Goal: Task Accomplishment & Management: Manage account settings

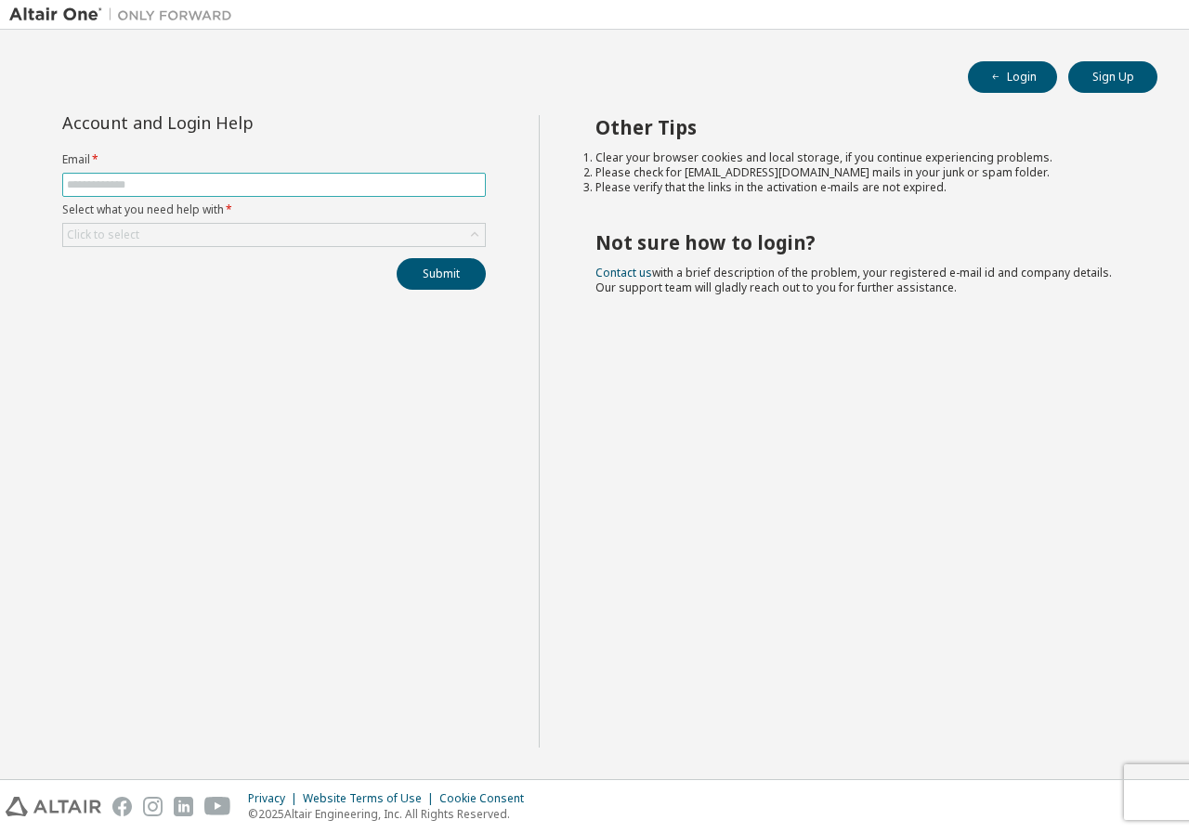
click at [336, 193] on span at bounding box center [274, 185] width 424 height 24
click at [314, 179] on input "text" at bounding box center [274, 184] width 414 height 15
type input "**********"
click at [232, 233] on div "Click to select" at bounding box center [274, 235] width 422 height 22
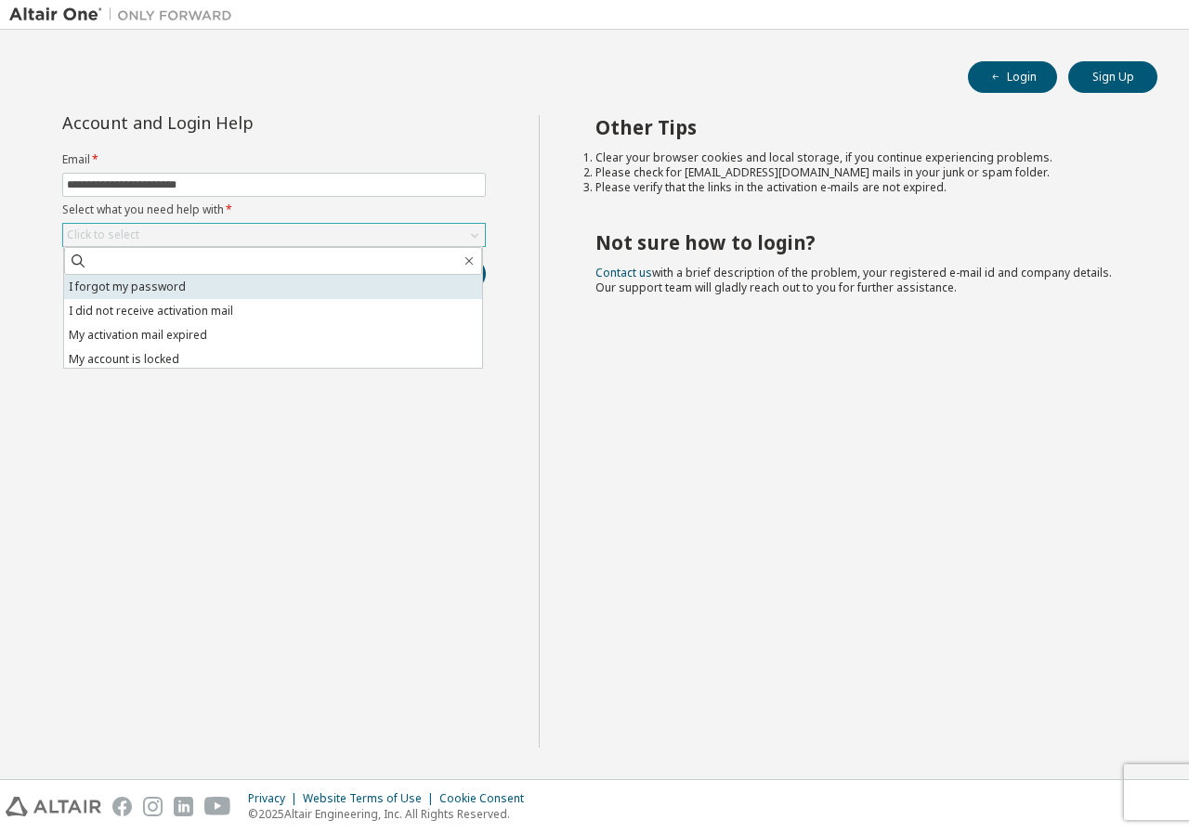
click at [215, 294] on li "I forgot my password" at bounding box center [273, 287] width 418 height 24
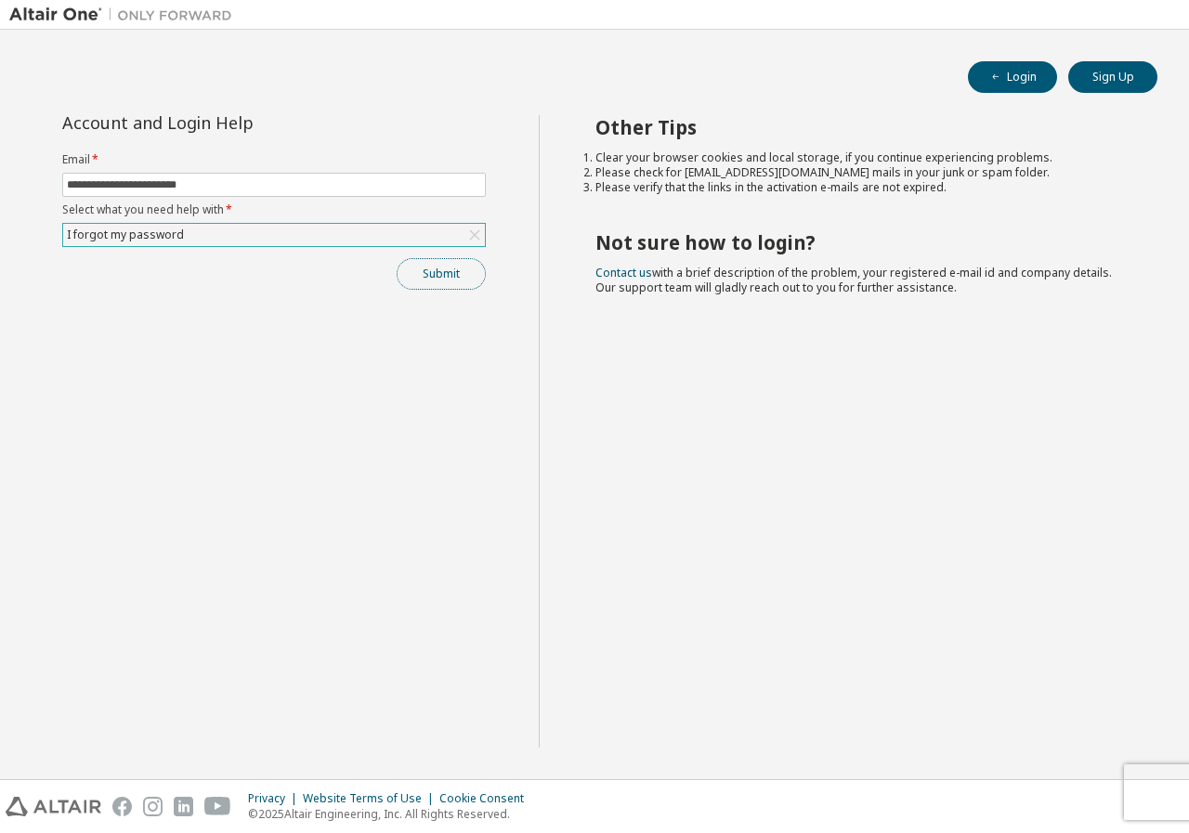
click at [453, 269] on button "Submit" at bounding box center [441, 274] width 89 height 32
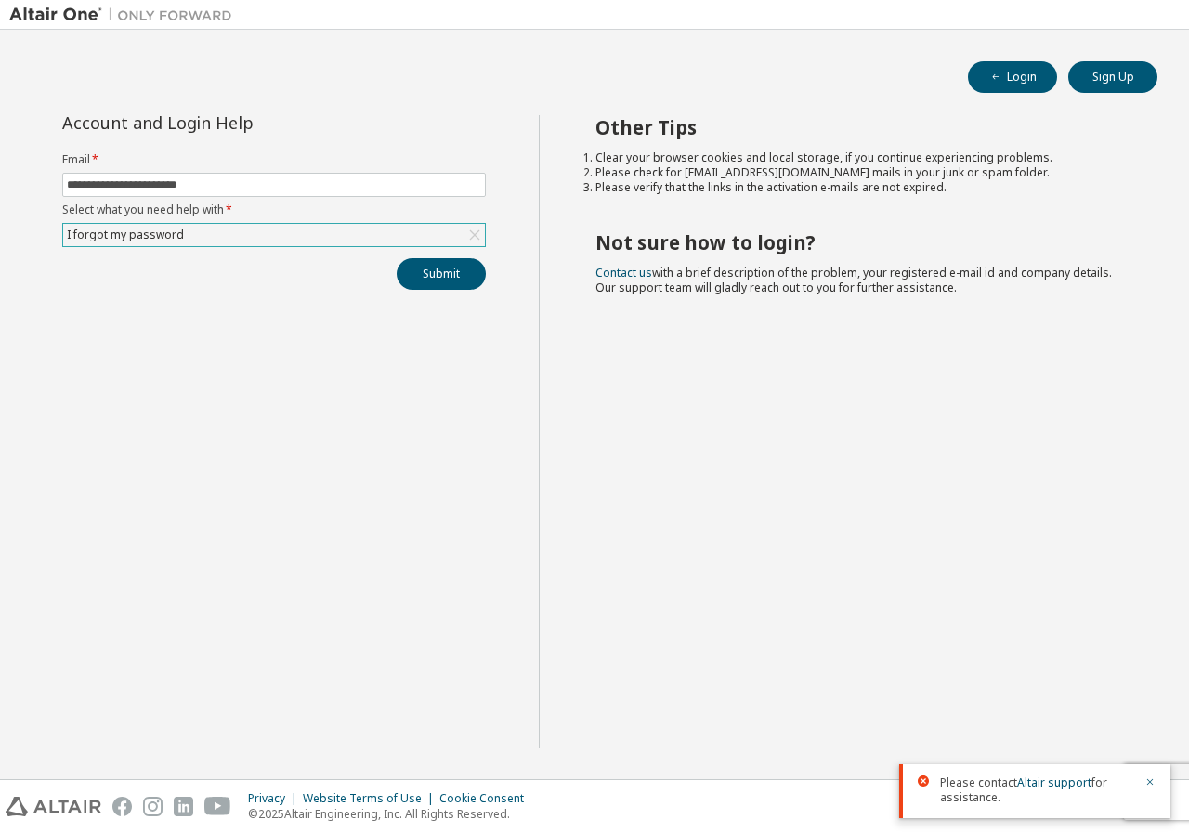
click at [394, 238] on div "I forgot my password" at bounding box center [274, 235] width 422 height 22
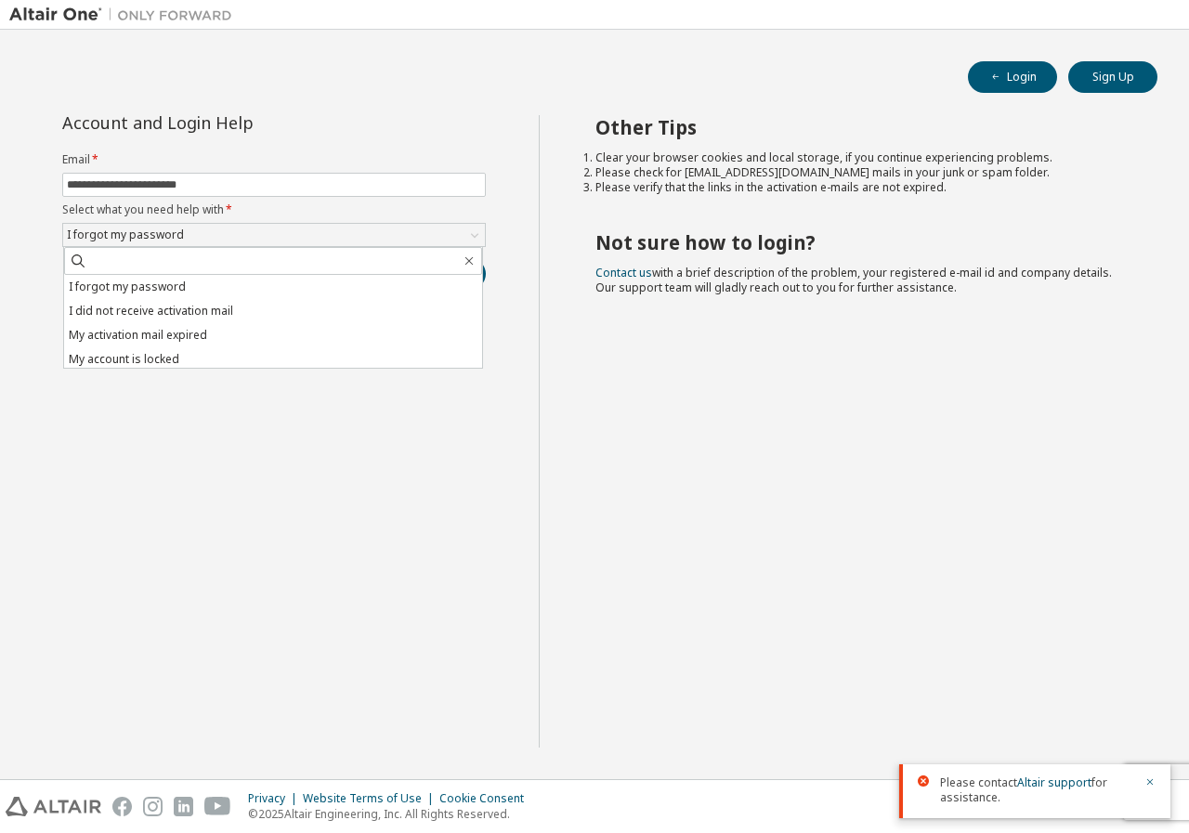
click at [587, 252] on div "Other Tips Clear your browser cookies and local storage, if you continue experi…" at bounding box center [860, 431] width 642 height 633
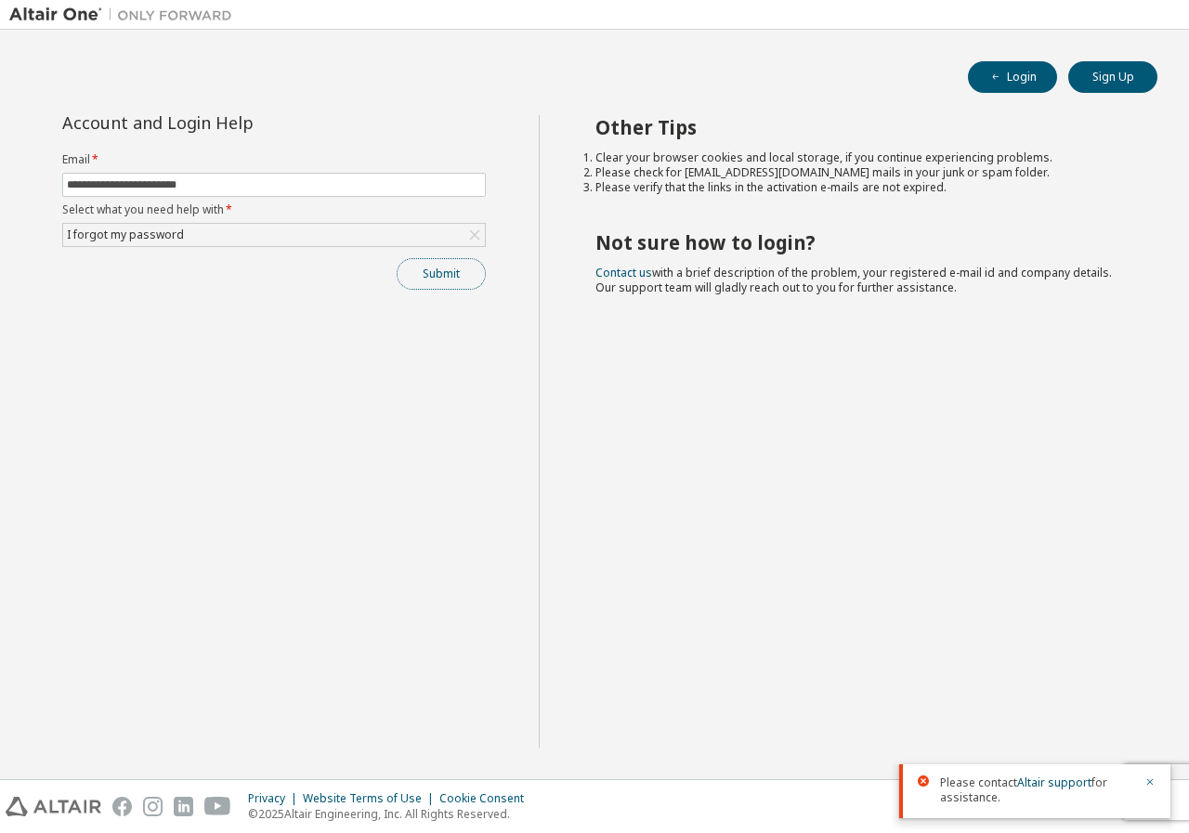
click at [449, 280] on button "Submit" at bounding box center [441, 274] width 89 height 32
